Goal: Task Accomplishment & Management: Manage account settings

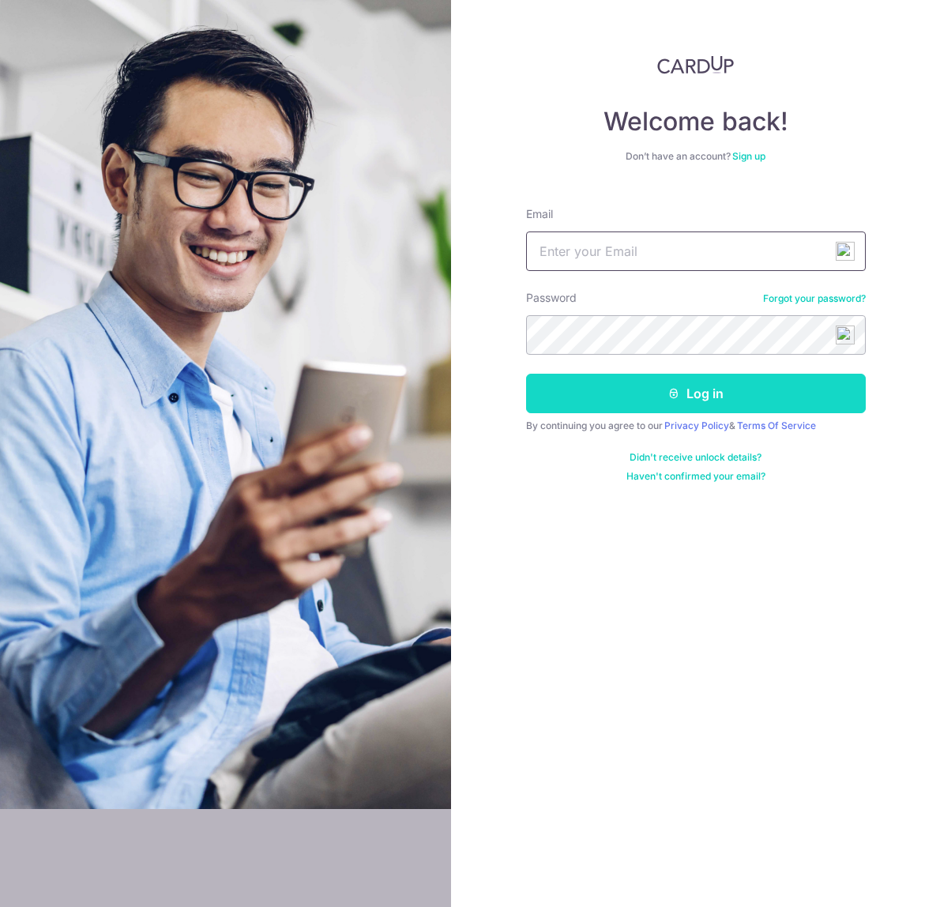
type input "[EMAIL_ADDRESS][DOMAIN_NAME]"
click at [685, 402] on button "Log in" at bounding box center [696, 393] width 340 height 39
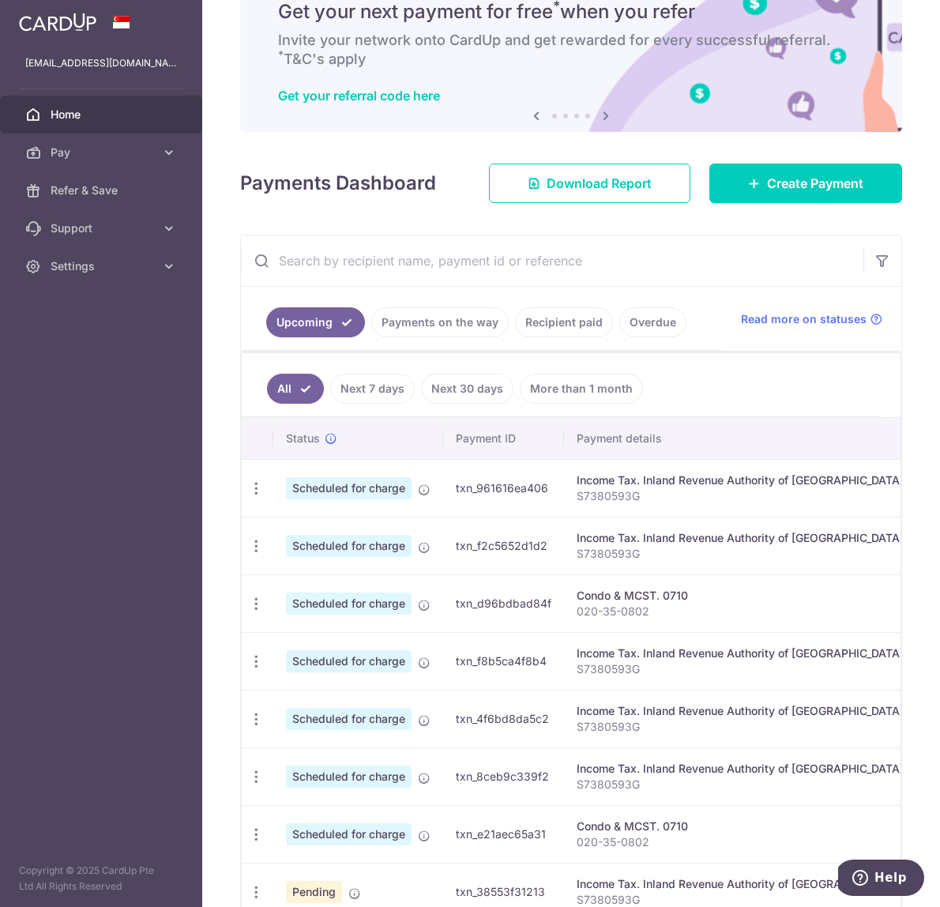
scroll to position [54, 0]
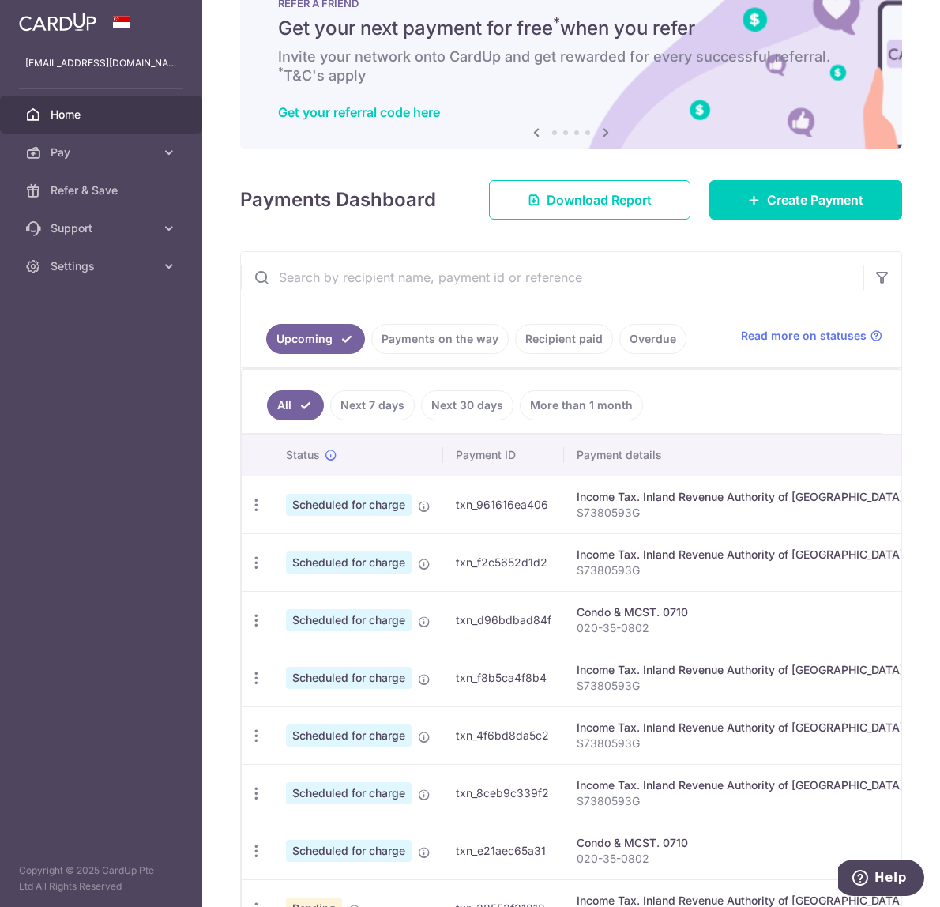
click at [447, 336] on link "Payments on the way" at bounding box center [439, 339] width 137 height 30
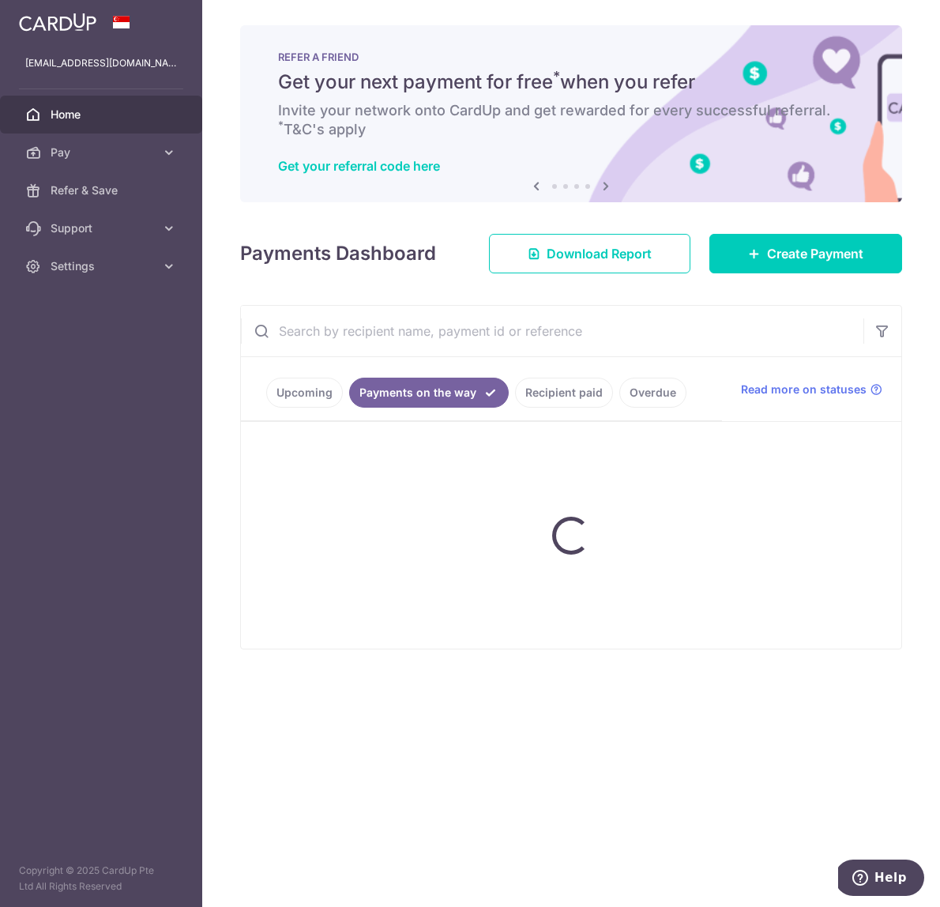
scroll to position [0, 0]
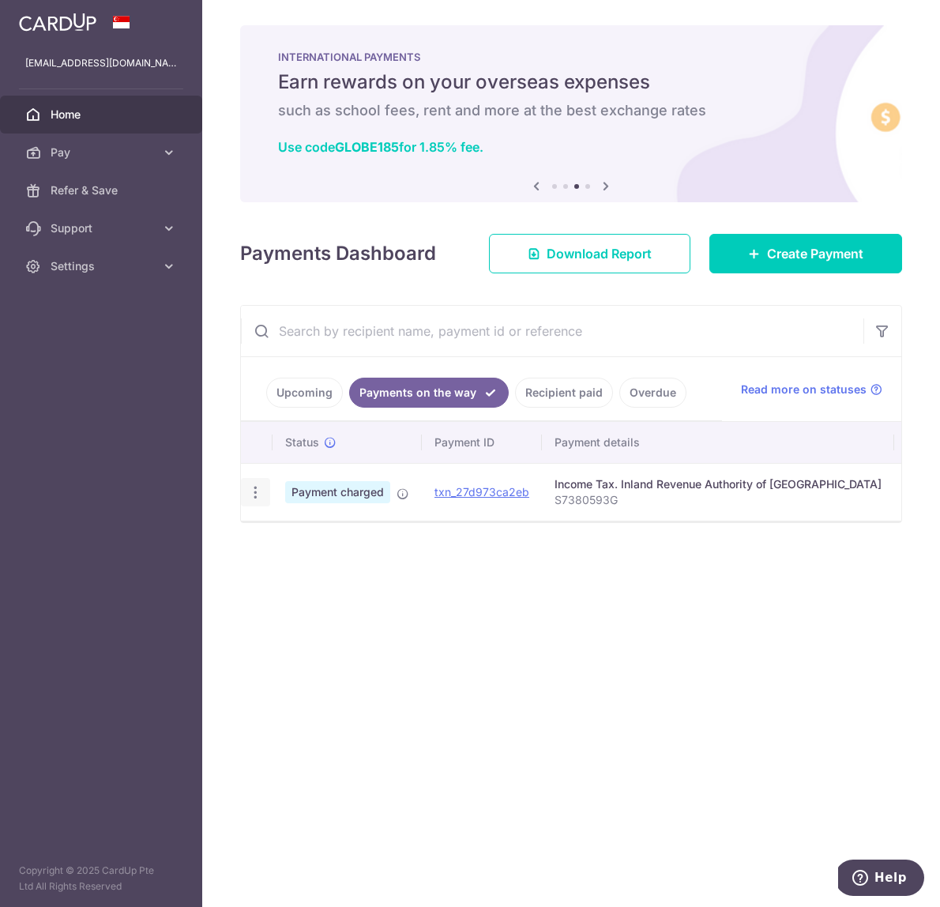
click at [254, 491] on icon "button" at bounding box center [255, 492] width 17 height 17
click at [310, 390] on link "Upcoming" at bounding box center [304, 392] width 77 height 30
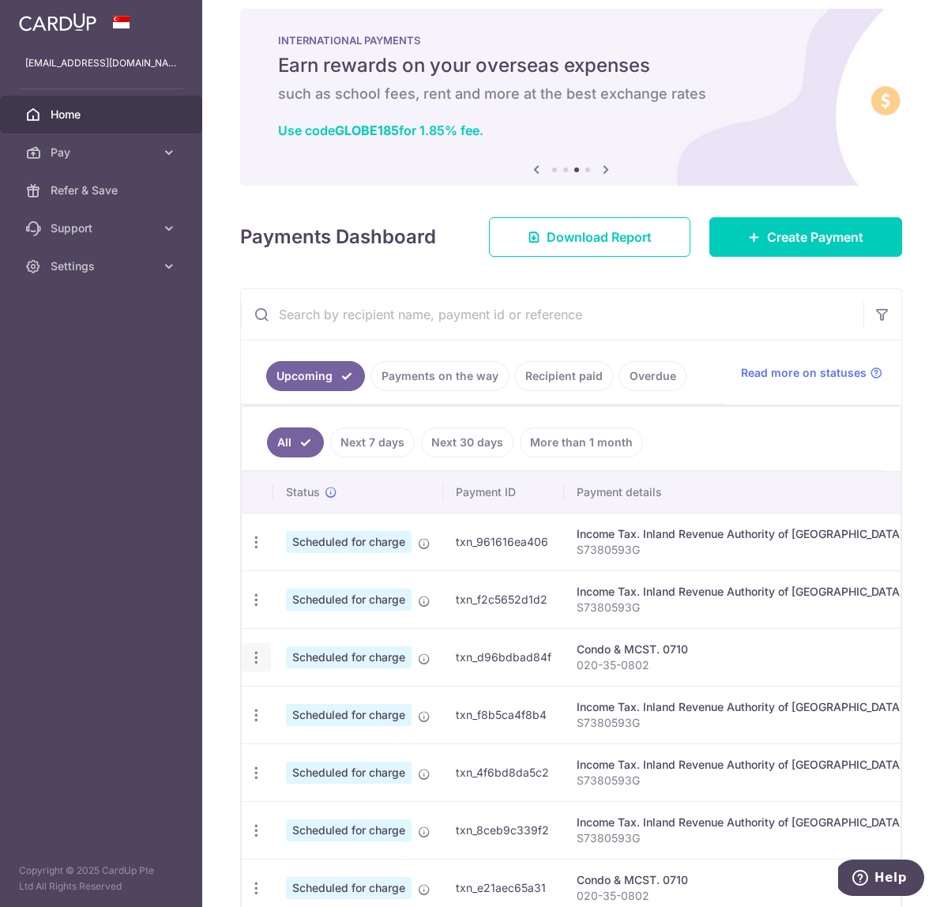
click at [255, 654] on icon "button" at bounding box center [256, 657] width 17 height 17
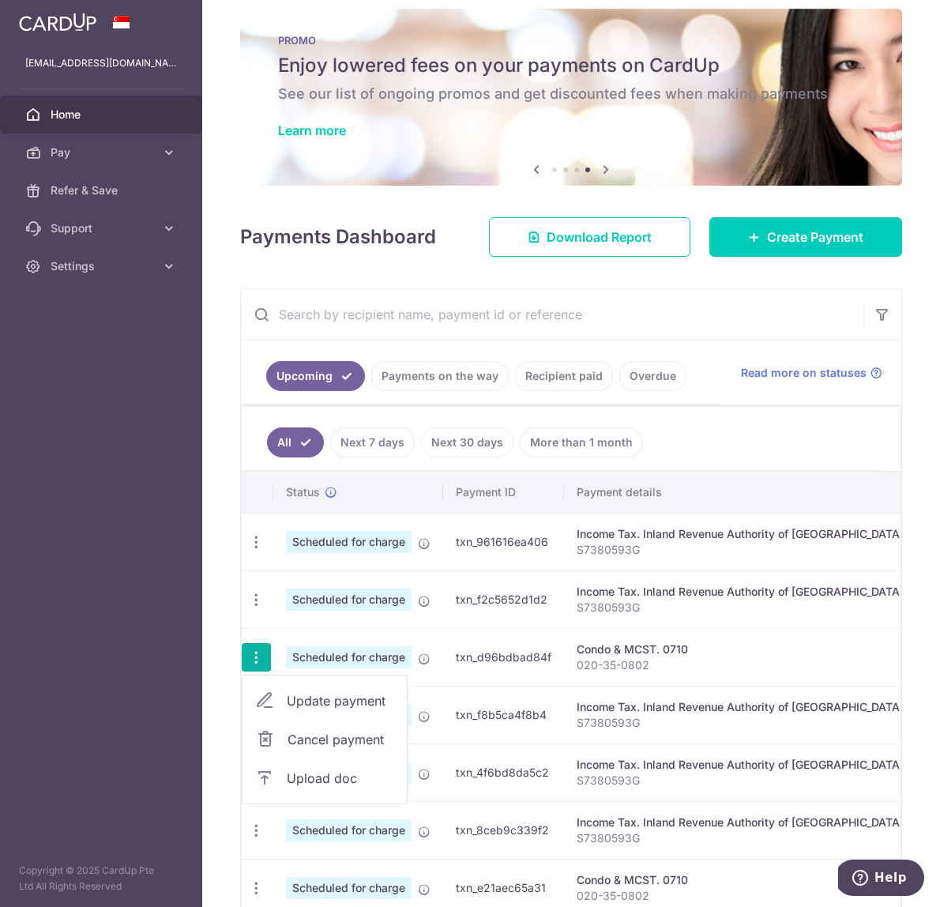
click at [317, 704] on span "Update payment" at bounding box center [340, 700] width 107 height 19
radio input "true"
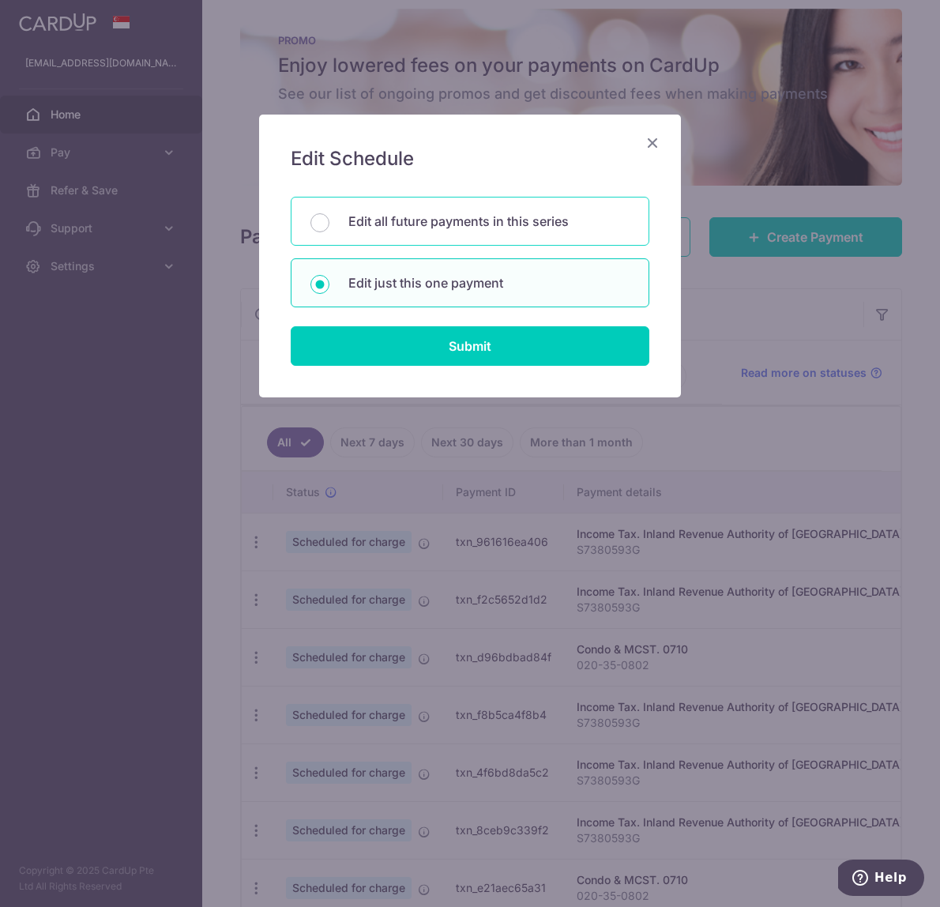
click at [340, 225] on div "Edit all future payments in this series" at bounding box center [470, 221] width 359 height 49
radio input "true"
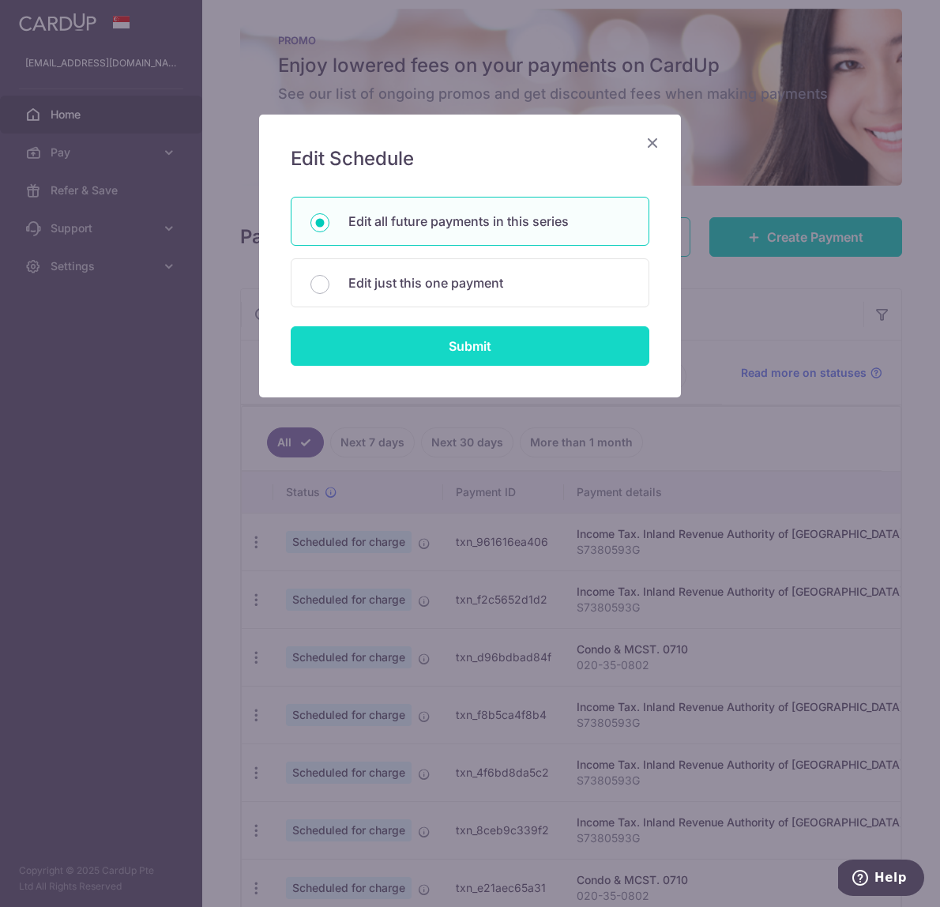
click at [410, 348] on input "Submit" at bounding box center [470, 345] width 359 height 39
radio input "true"
type input "1,560.00"
type input "020-35-0802"
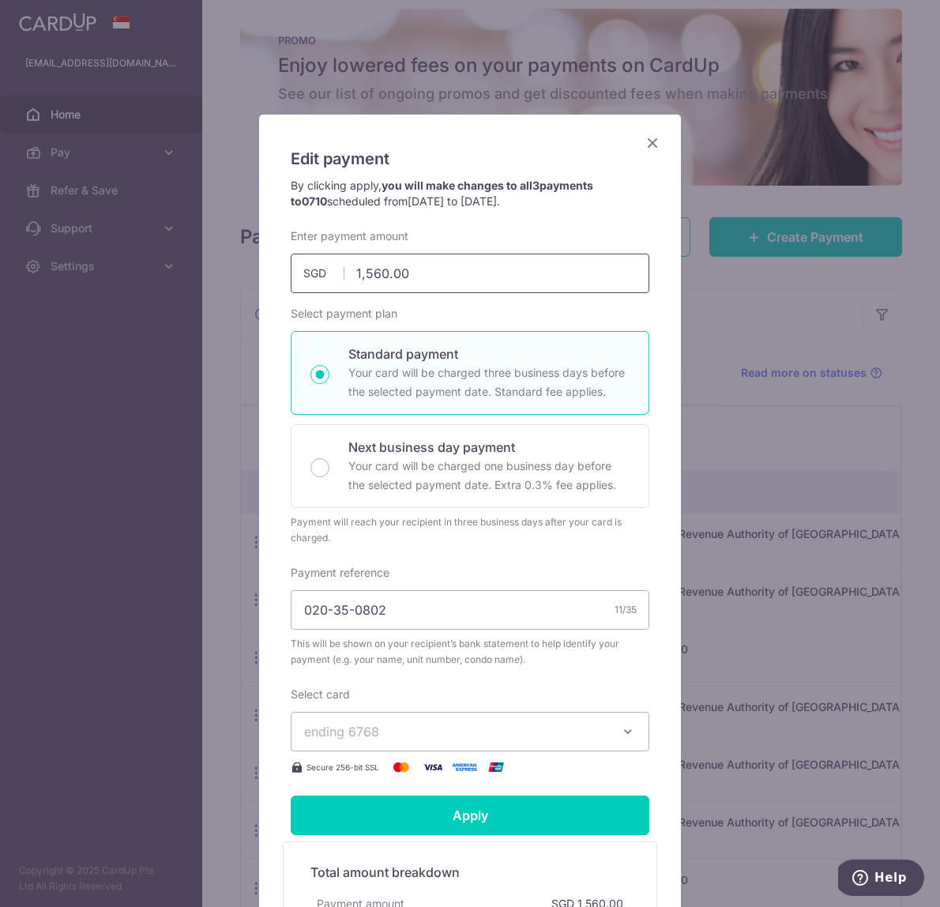
click at [373, 279] on input "1,560.00" at bounding box center [470, 272] width 359 height 39
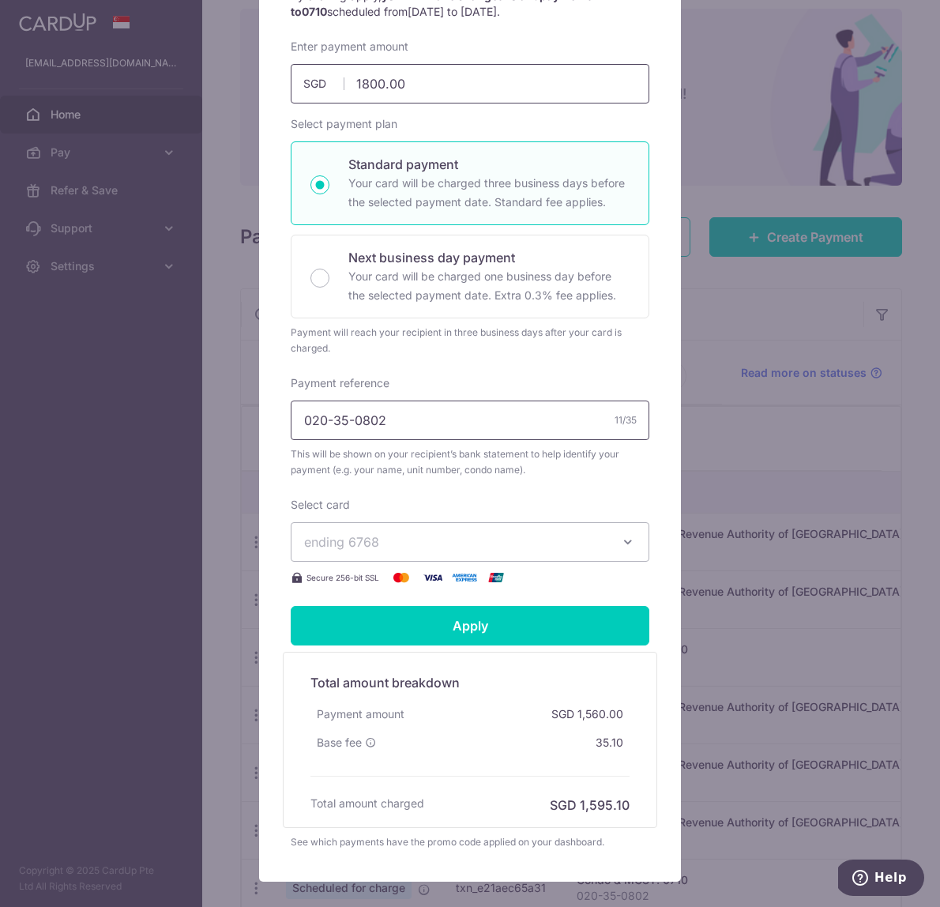
scroll to position [194, 0]
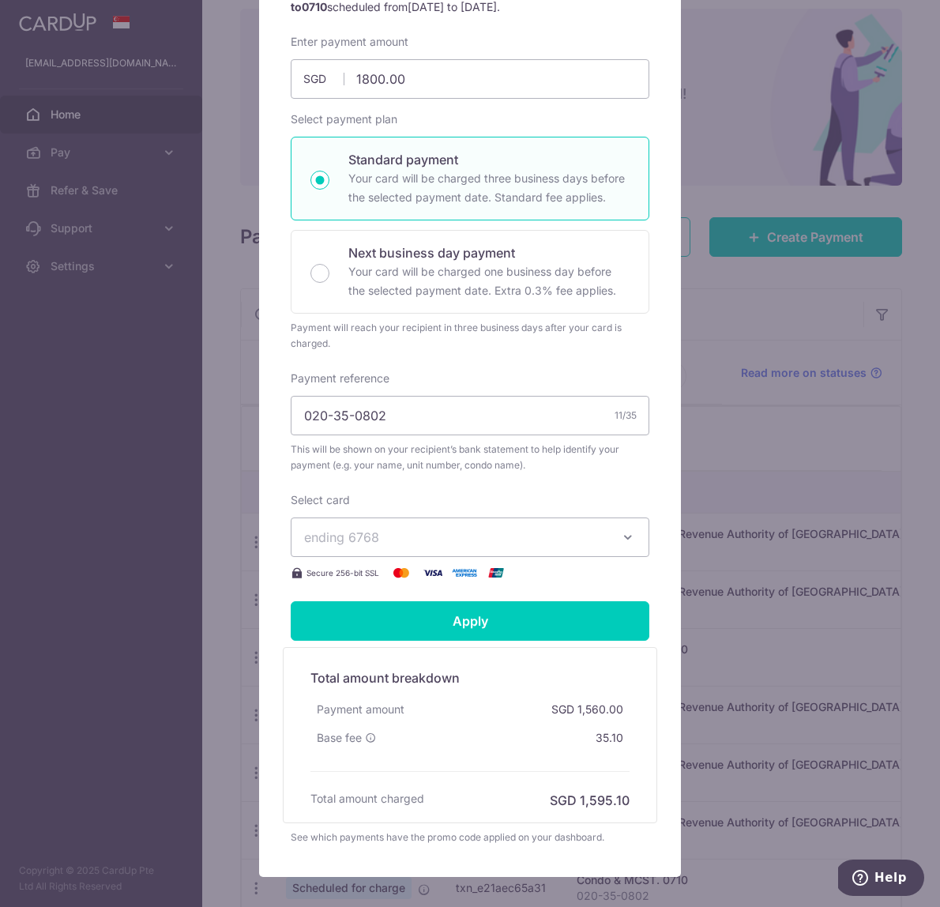
type input "1,800.00"
click at [622, 528] on button "ending 6768" at bounding box center [470, 536] width 359 height 39
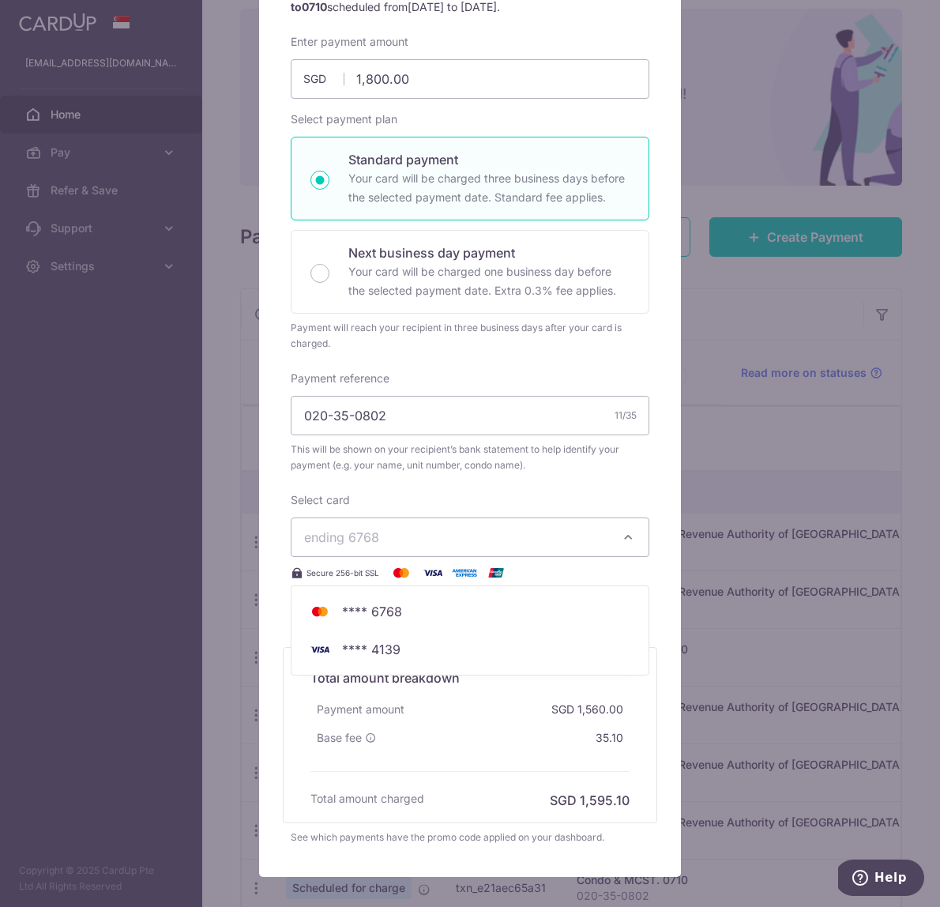
click at [537, 493] on div "Select card ending 6768 **** 6768 **** 4139 Secure 256-bit SSL" at bounding box center [470, 537] width 359 height 90
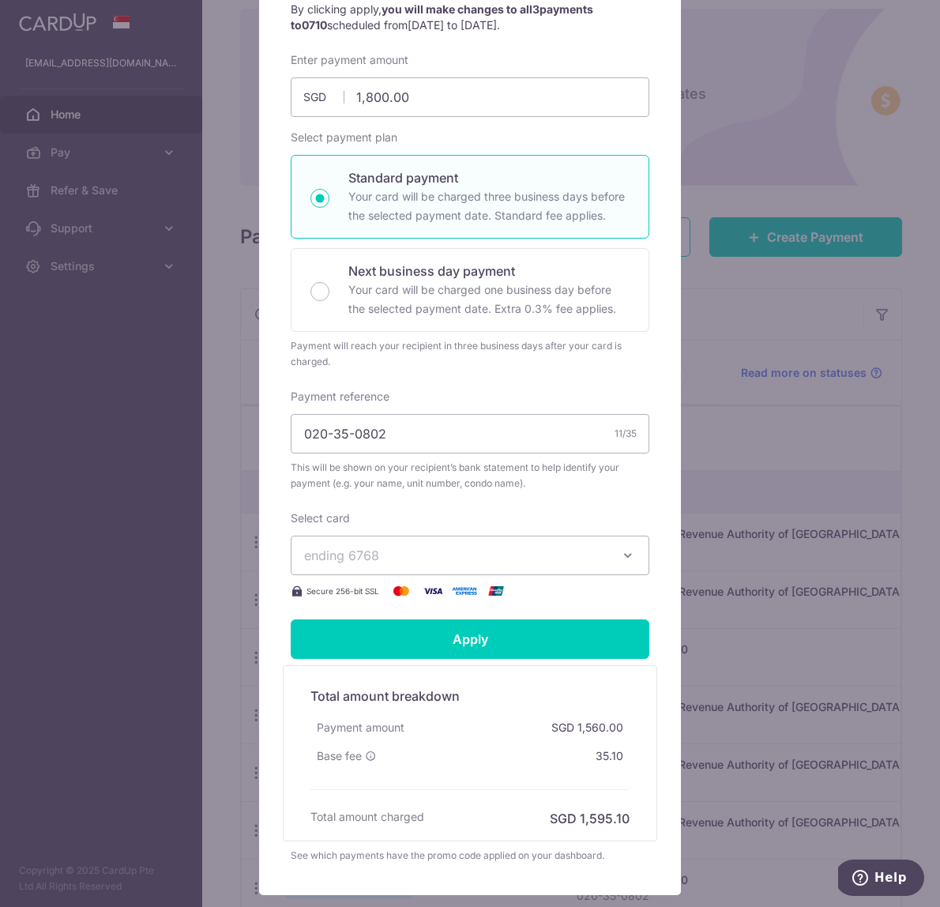
scroll to position [279, 0]
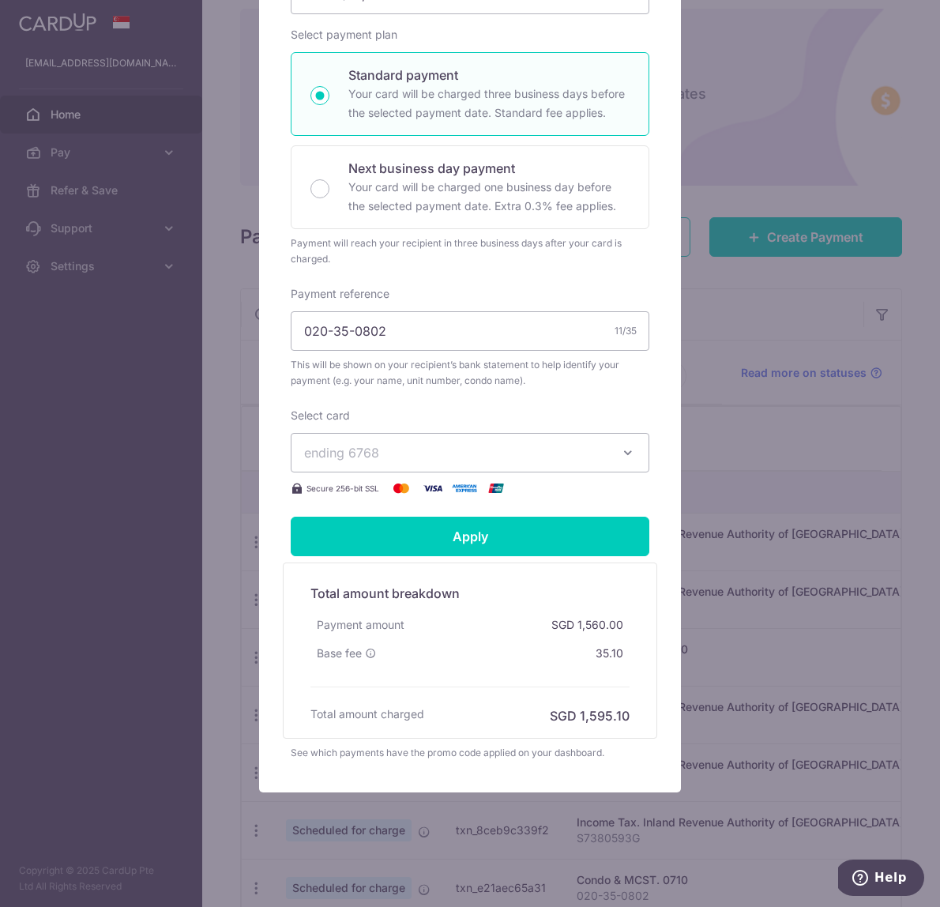
click at [624, 456] on icon "button" at bounding box center [628, 453] width 16 height 16
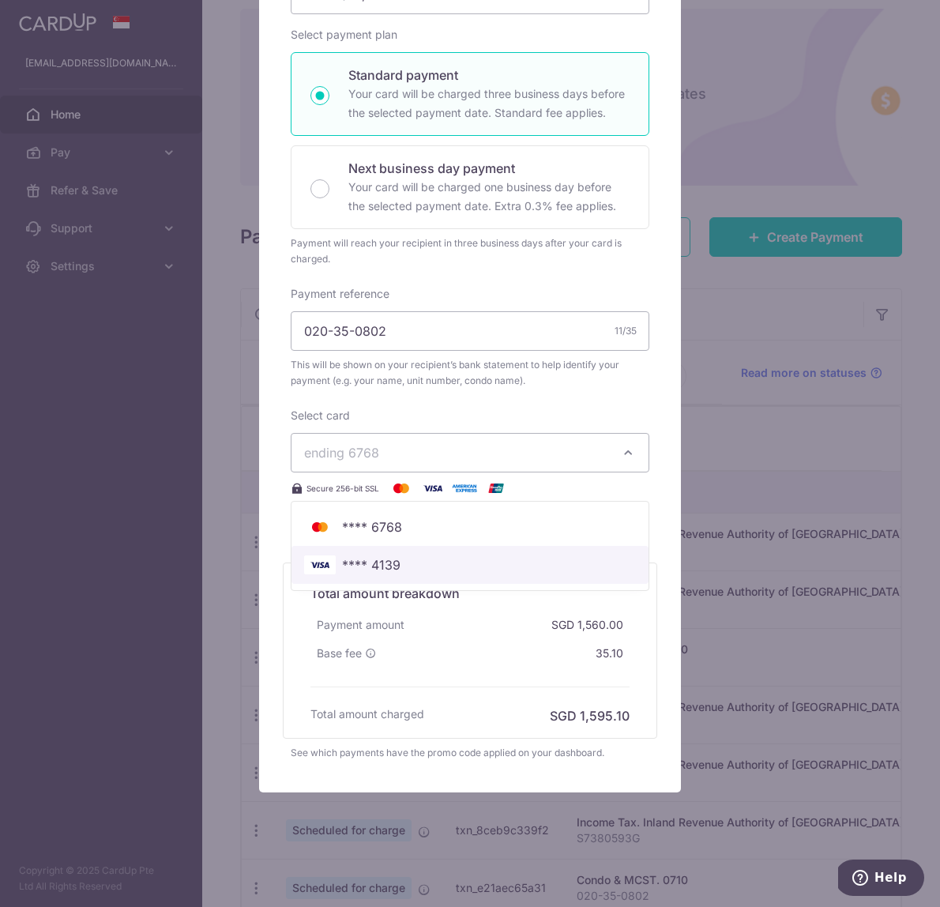
click at [389, 569] on span "**** 4139" at bounding box center [371, 564] width 58 height 19
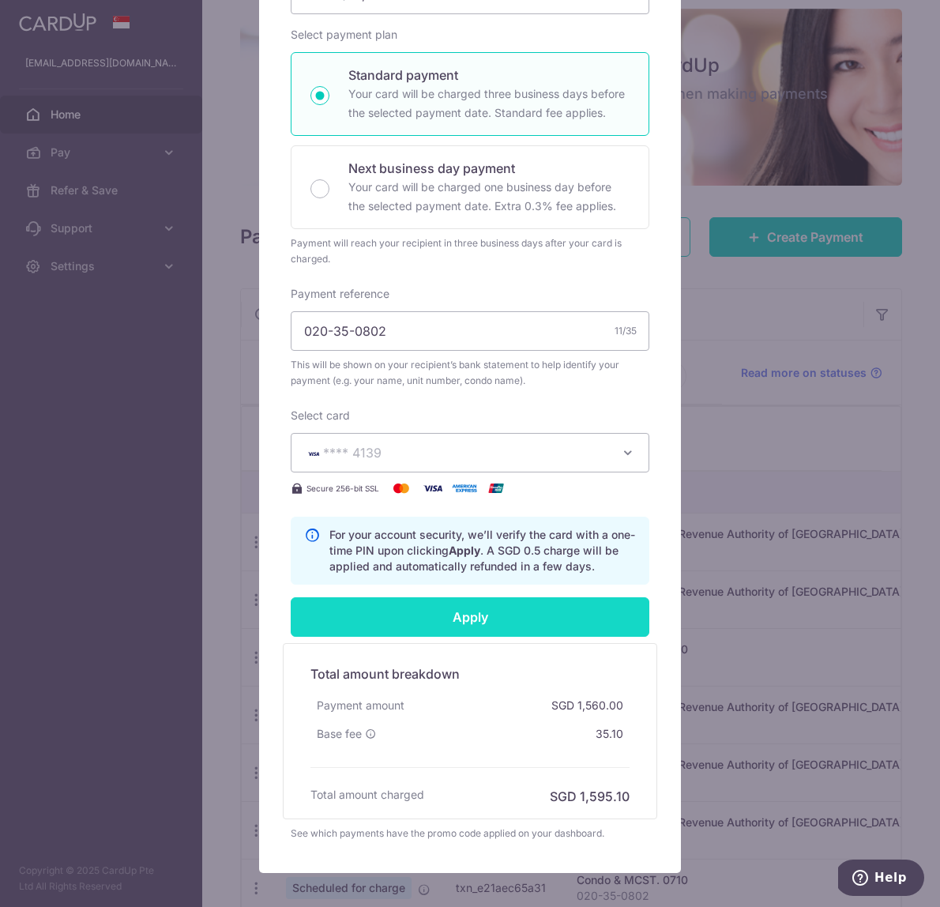
scroll to position [272, 0]
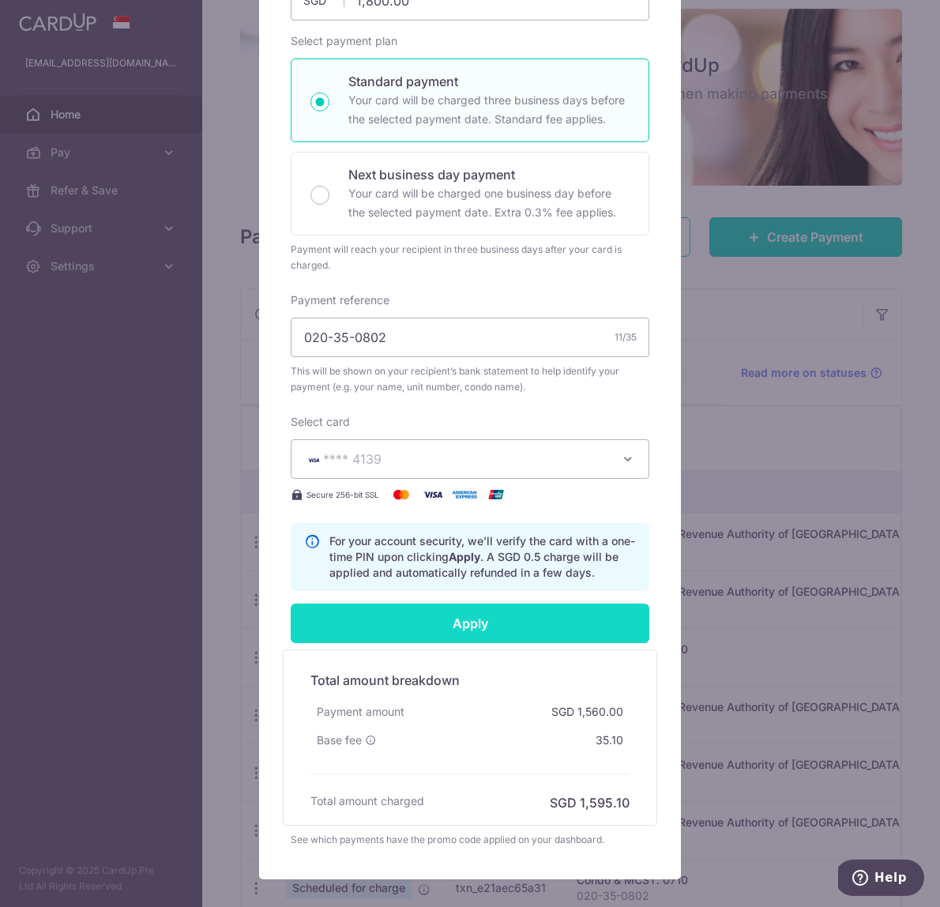
click at [468, 623] on input "Apply" at bounding box center [470, 622] width 359 height 39
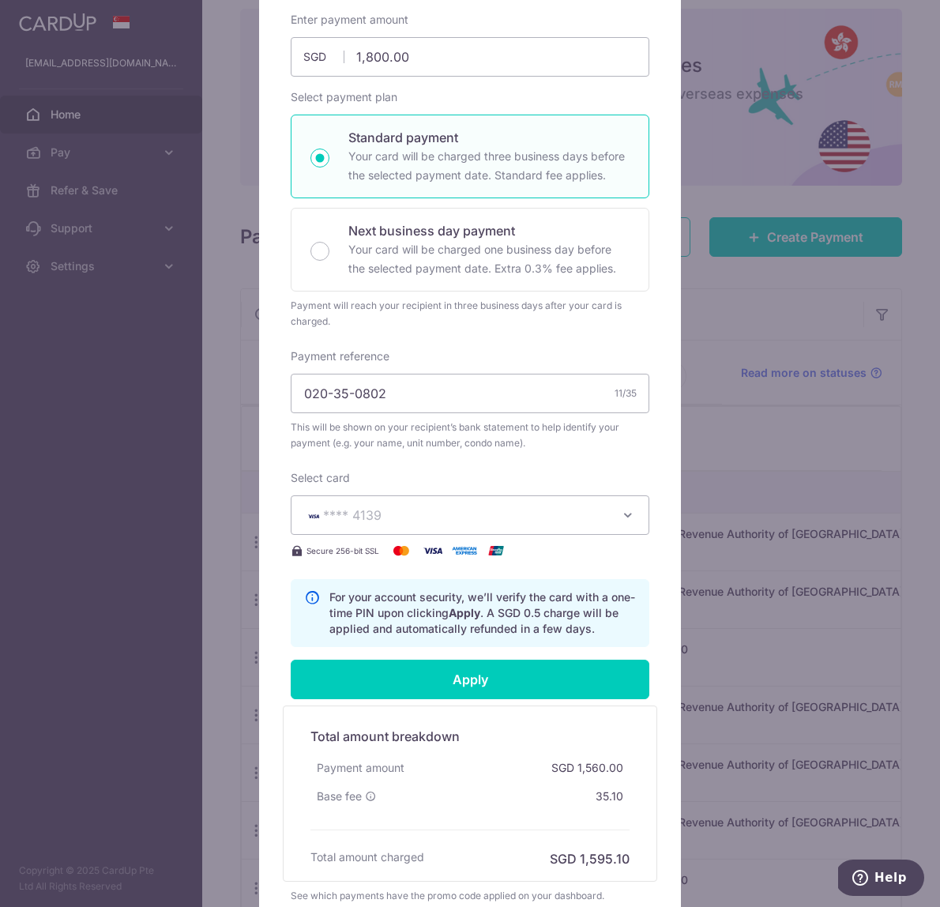
scroll to position [251, 0]
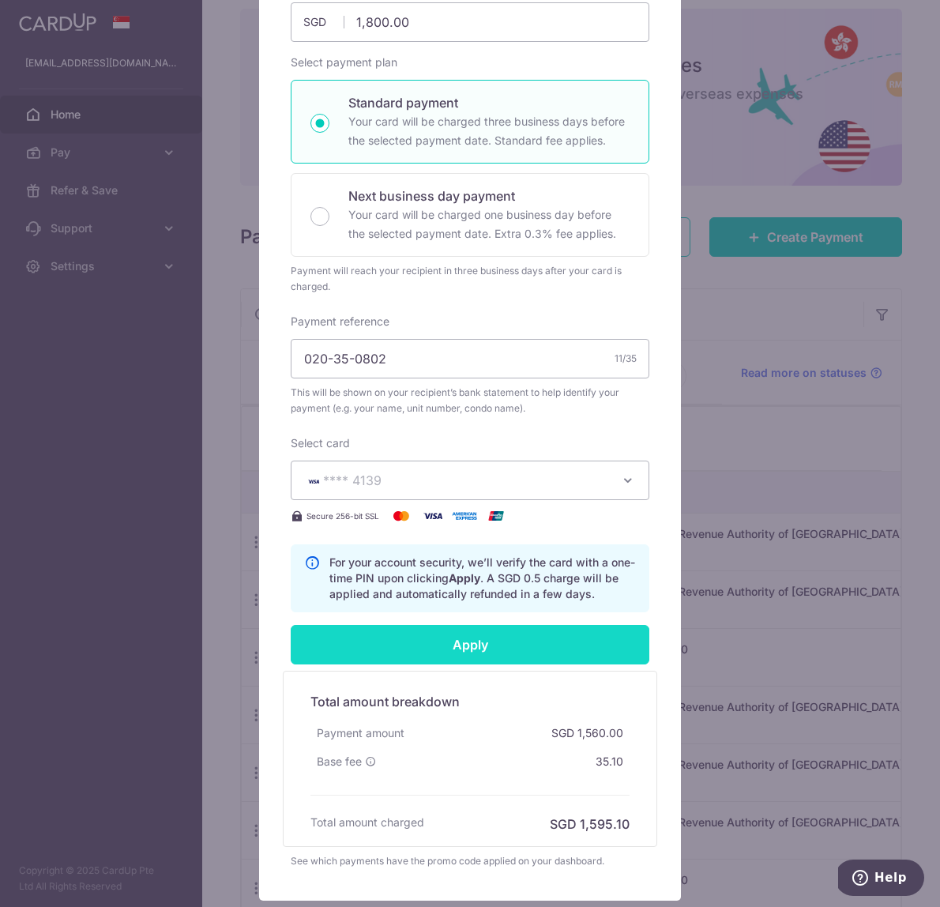
type input "Successfully Applied"
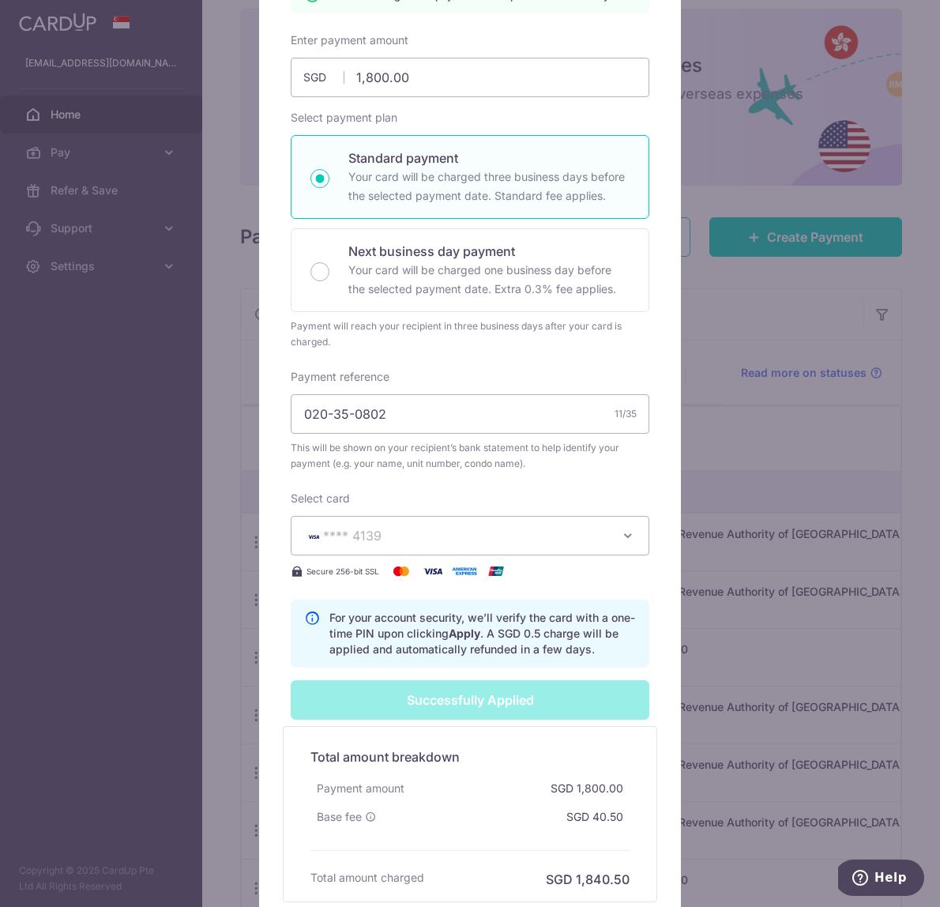
scroll to position [306, 0]
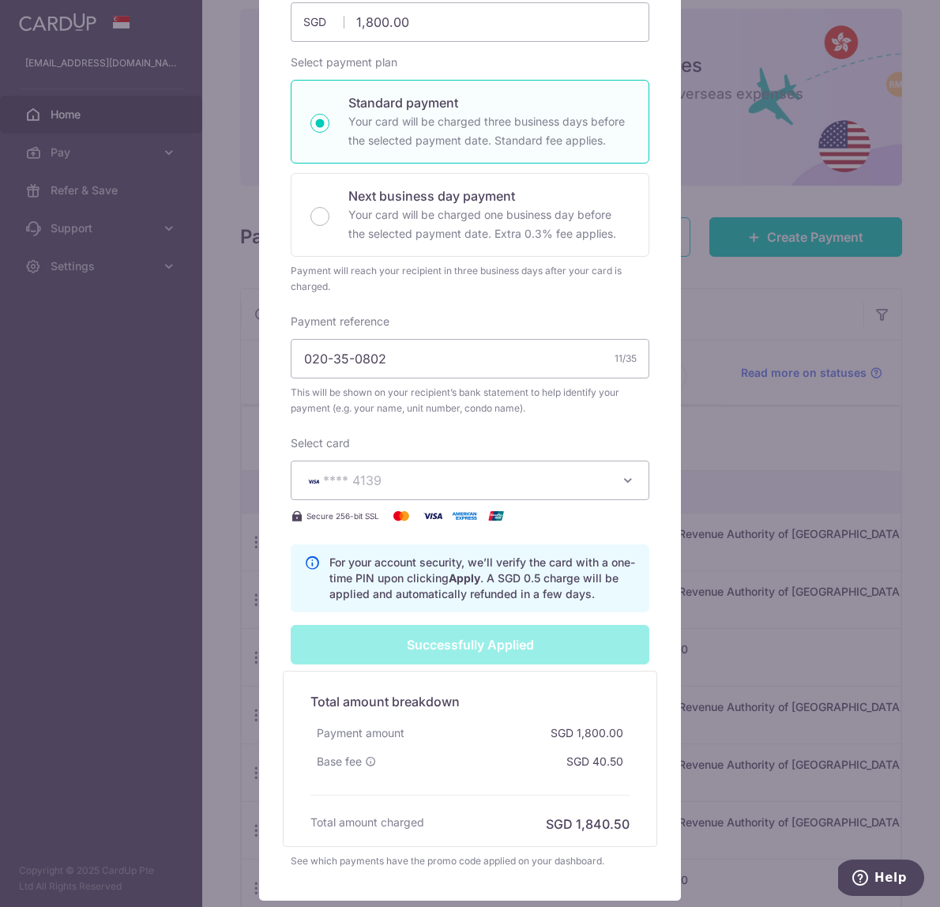
click at [472, 644] on div "Successfully Applied" at bounding box center [469, 644] width 377 height 39
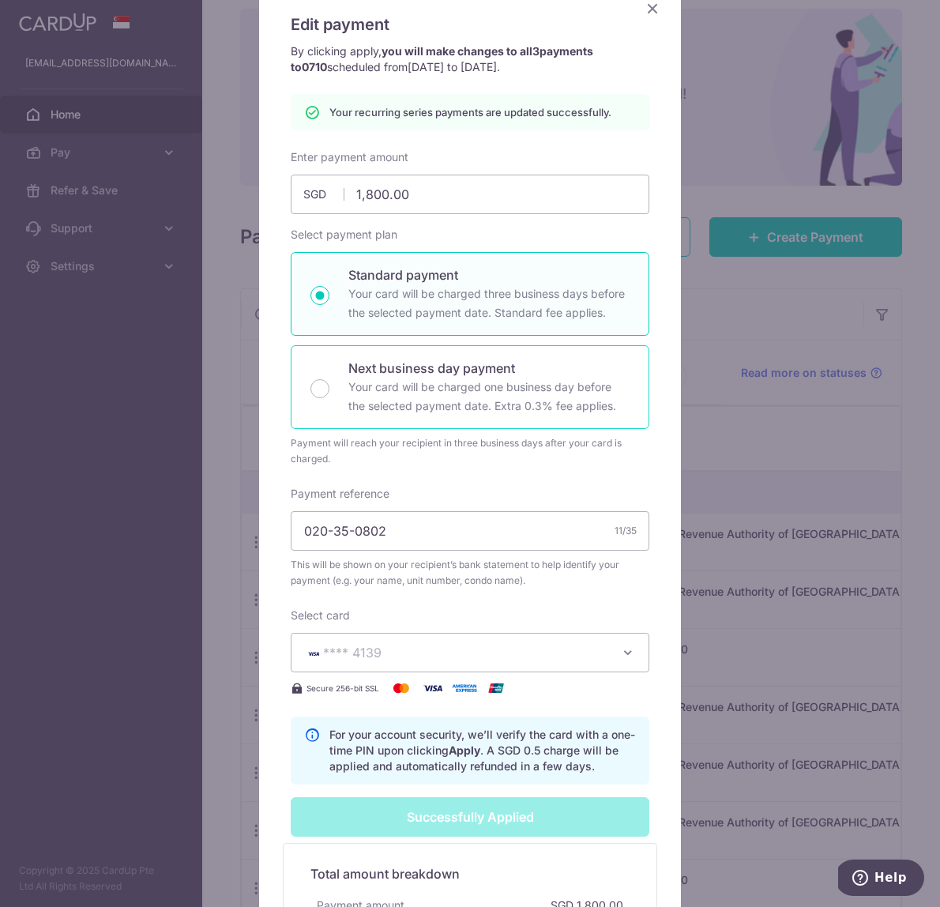
scroll to position [0, 0]
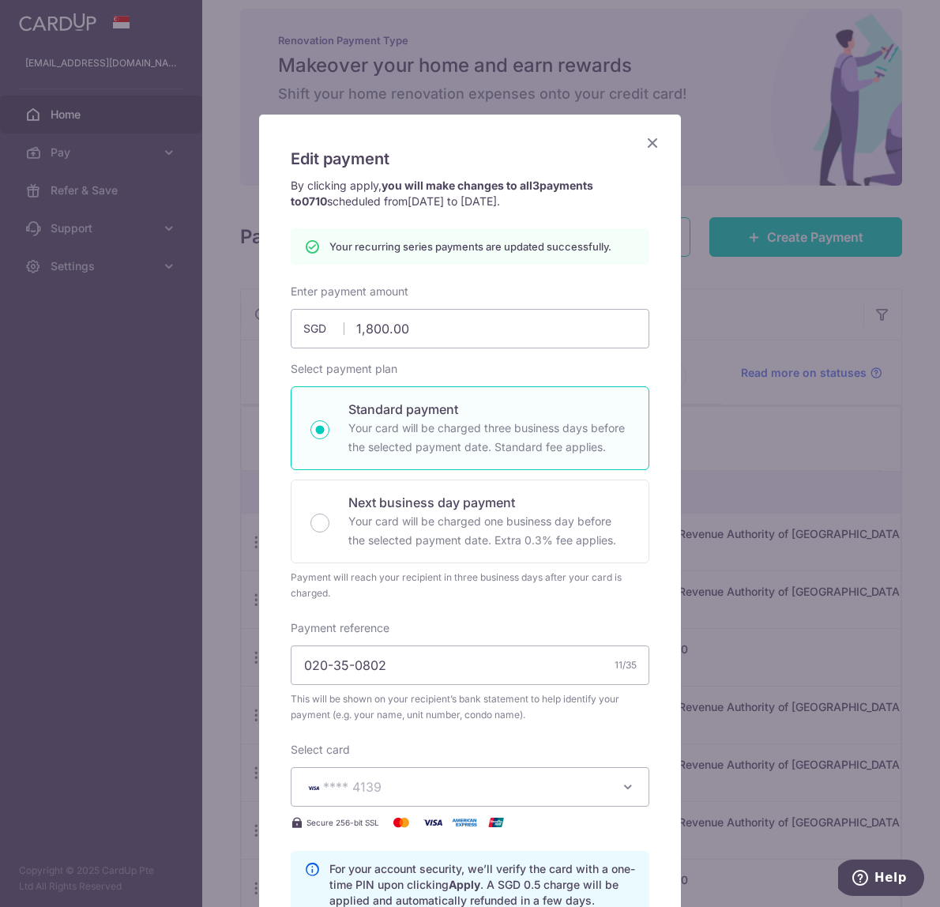
click at [657, 145] on icon "Close" at bounding box center [652, 143] width 19 height 20
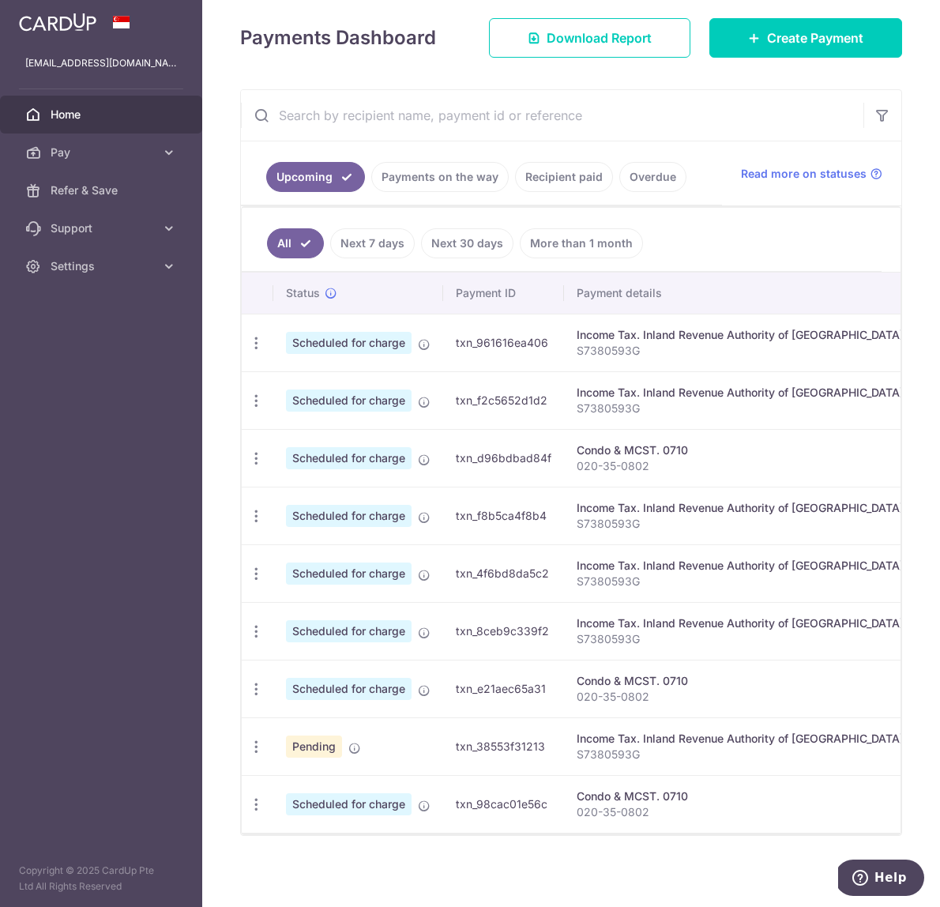
scroll to position [136, 0]
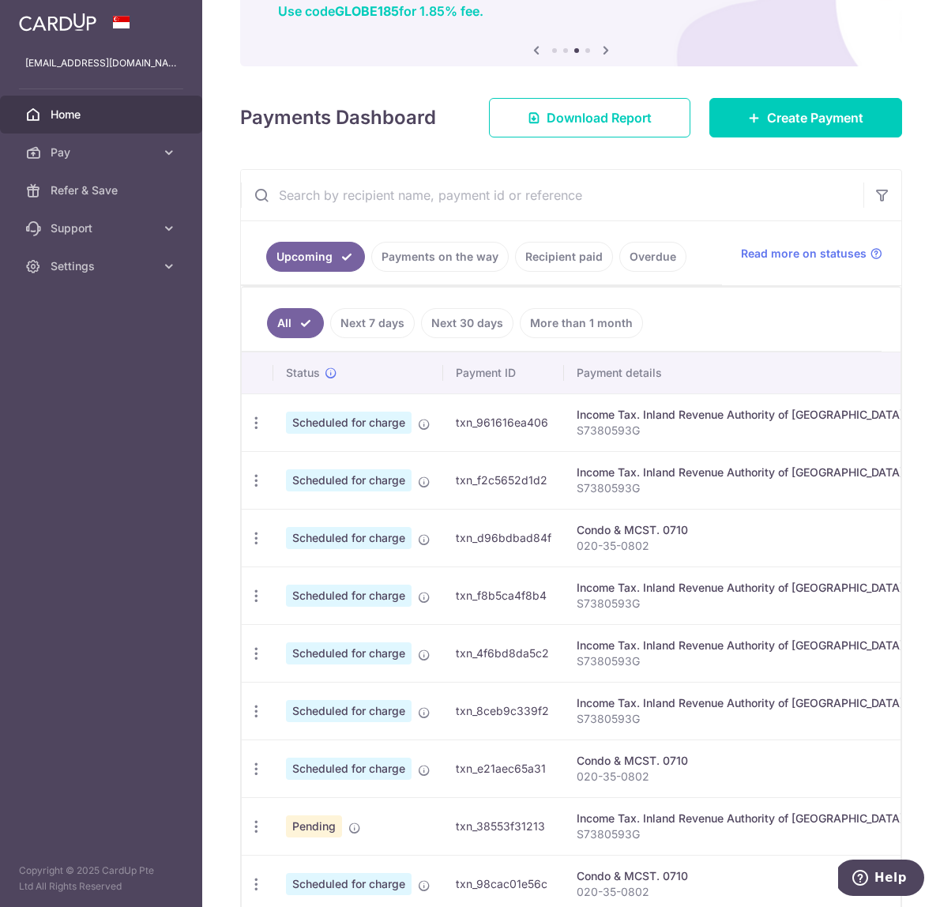
click at [547, 259] on link "Recipient paid" at bounding box center [564, 257] width 98 height 30
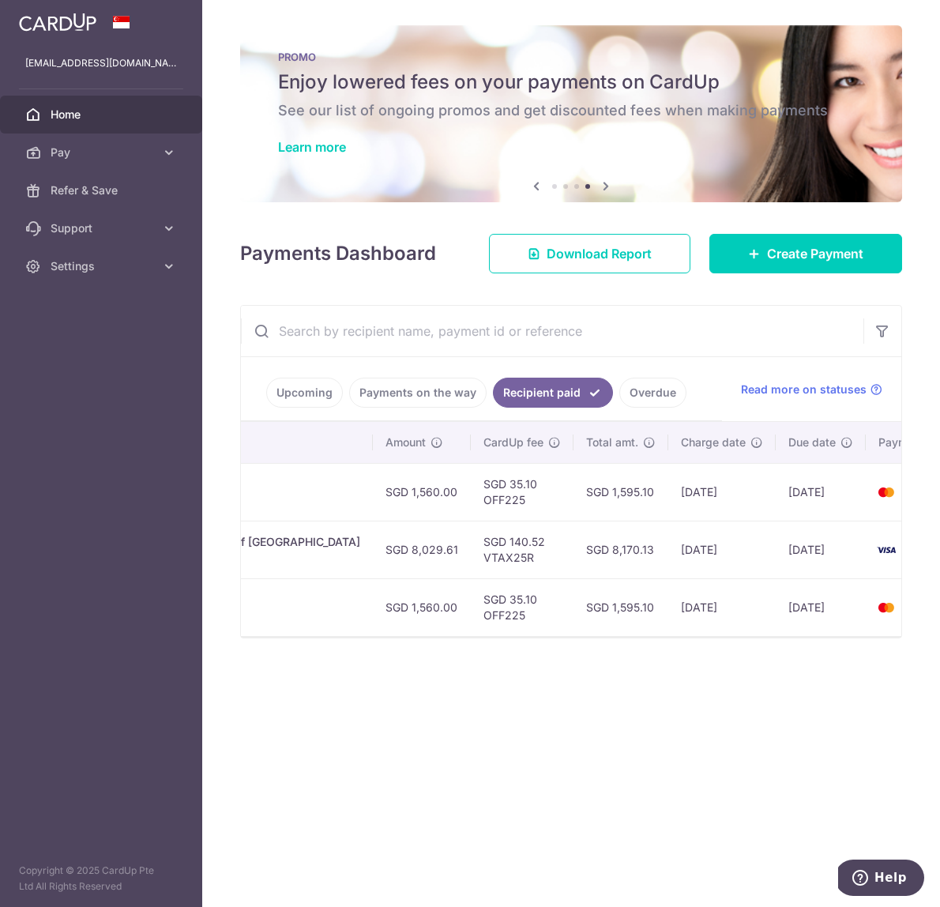
scroll to position [0, 520]
